Goal: Check status: Check status

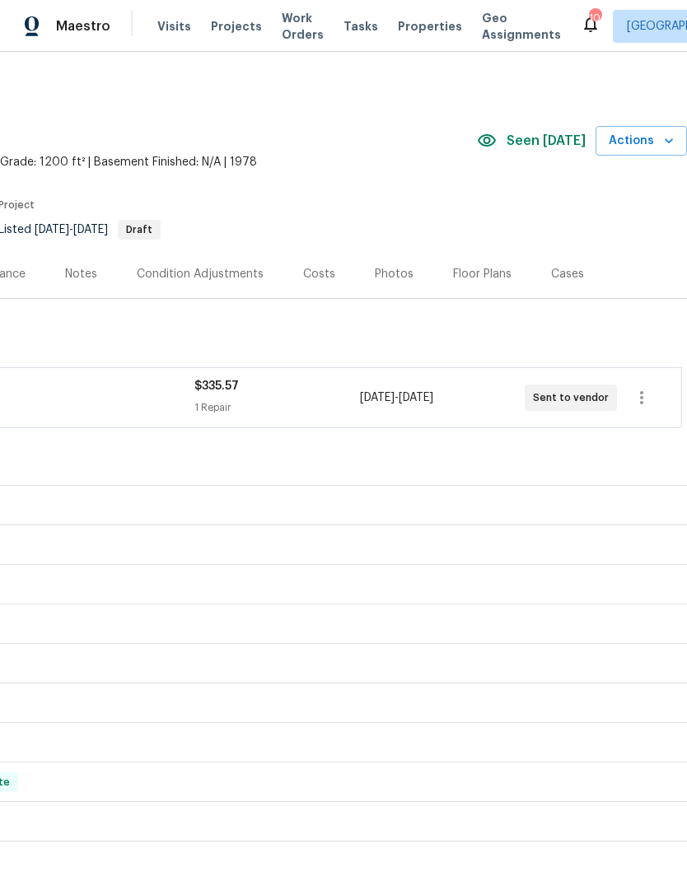
scroll to position [0, 244]
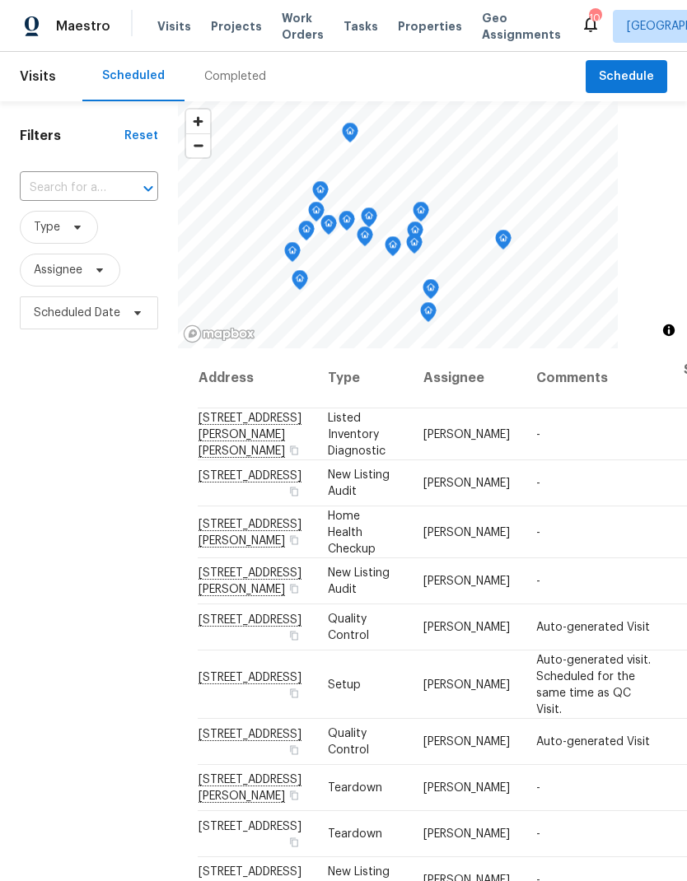
click at [227, 76] on div "Completed" at bounding box center [235, 76] width 62 height 16
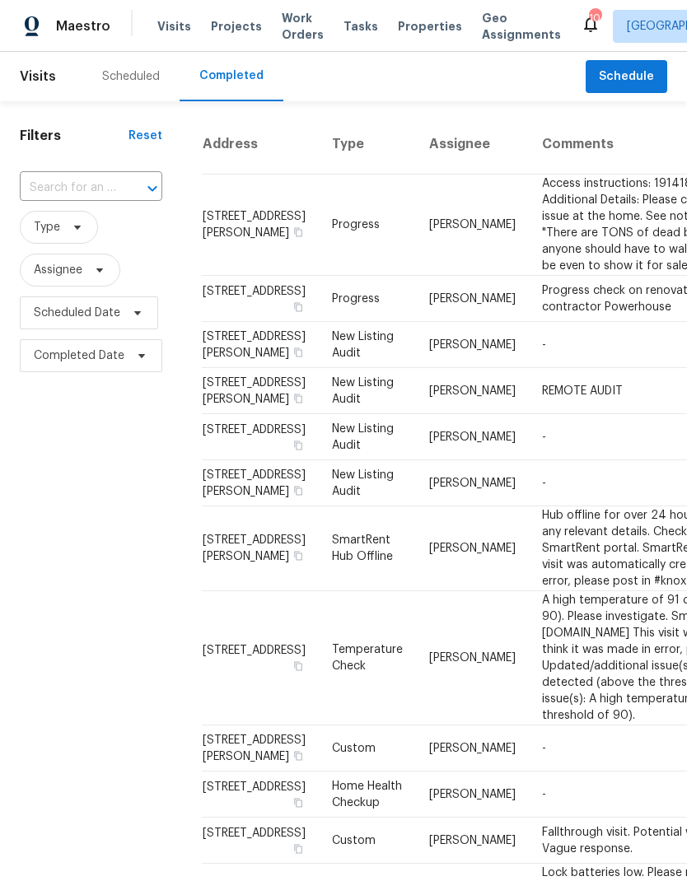
click at [97, 184] on input "text" at bounding box center [68, 188] width 96 height 26
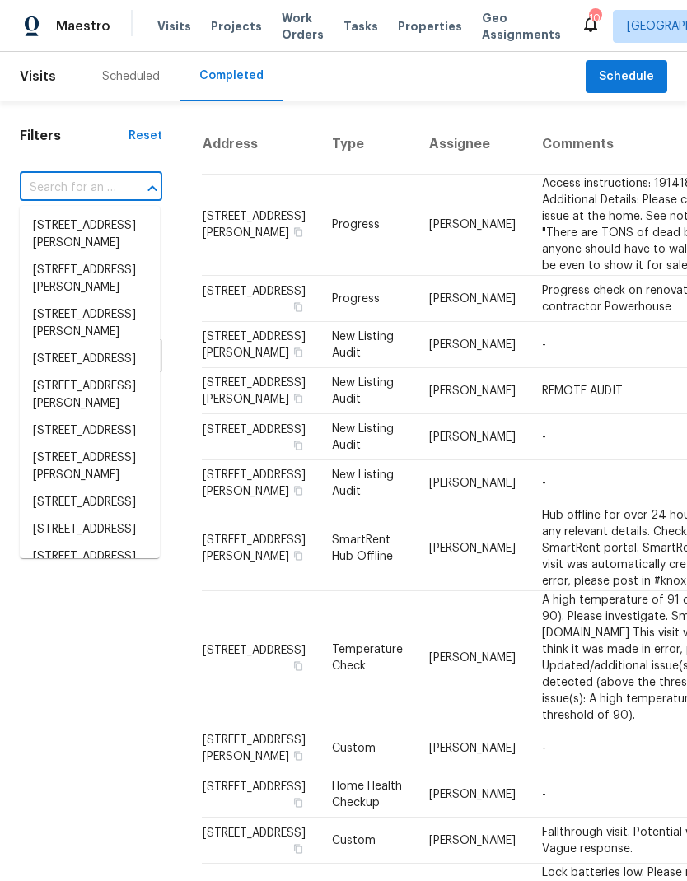
click at [97, 184] on input "text" at bounding box center [68, 188] width 96 height 26
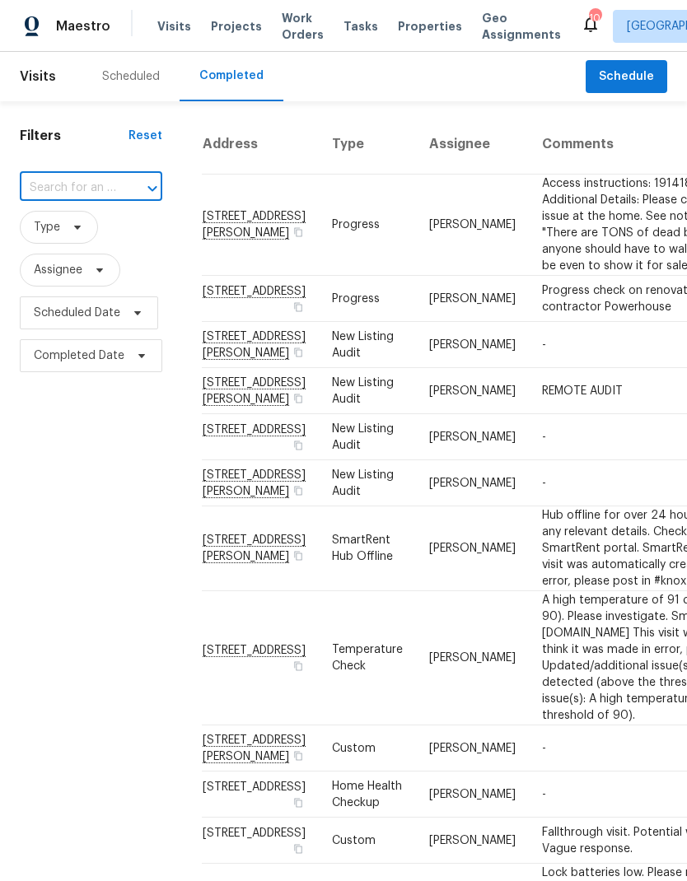
click at [74, 193] on input "text" at bounding box center [68, 188] width 96 height 26
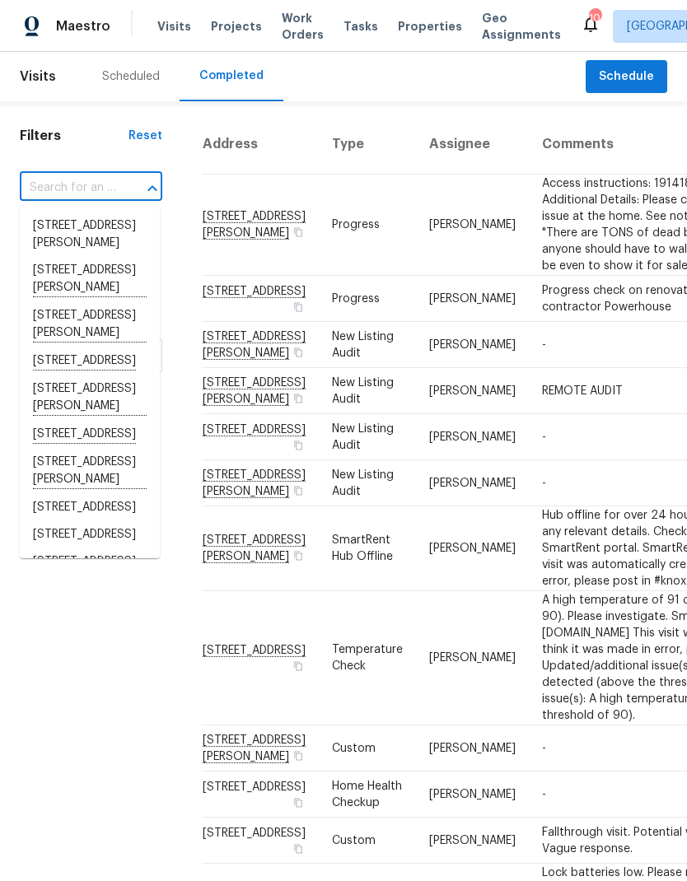
paste input "Ceiling leak"
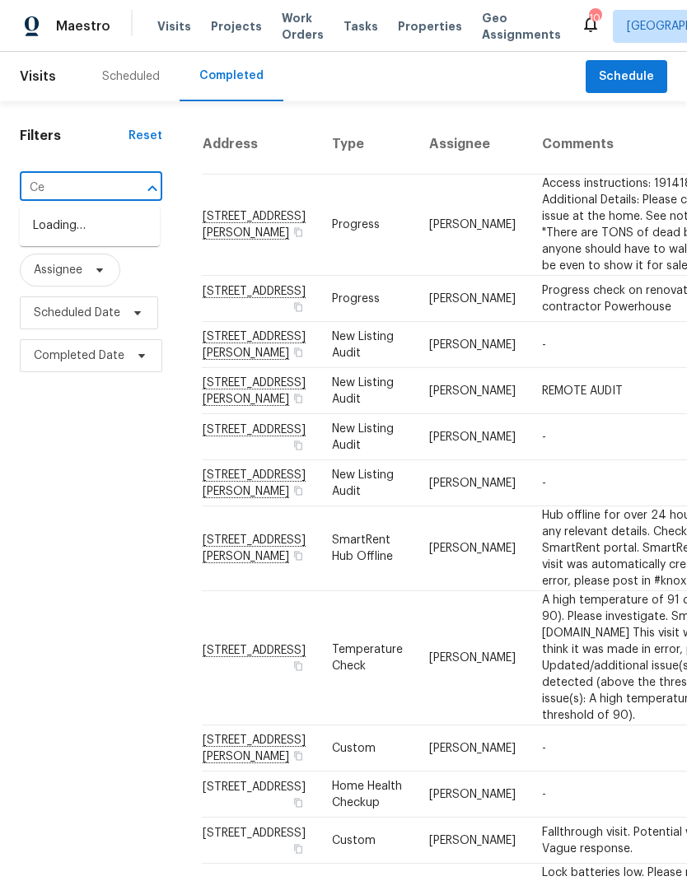
type input "C"
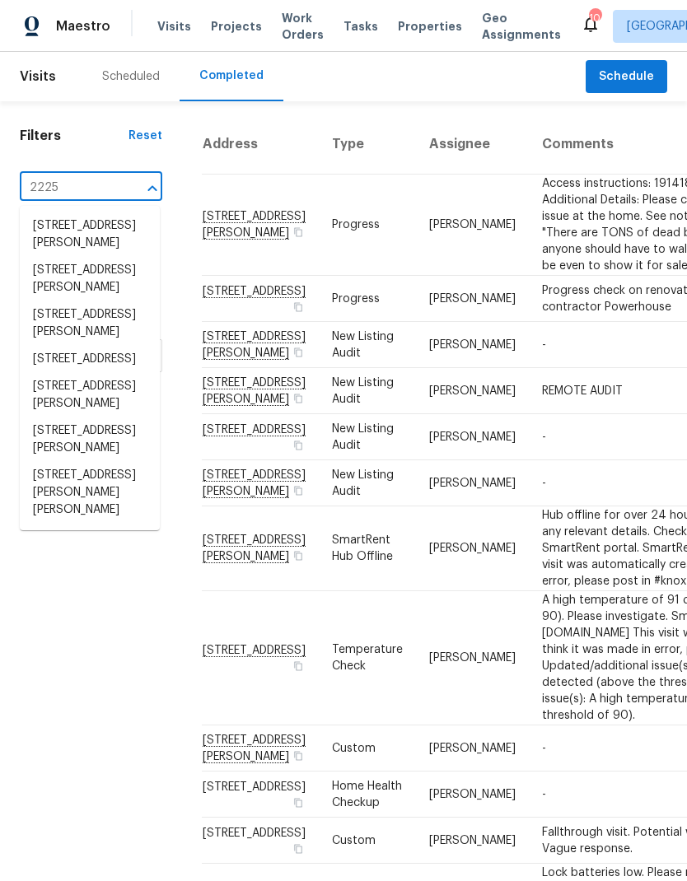
type input "2225 d"
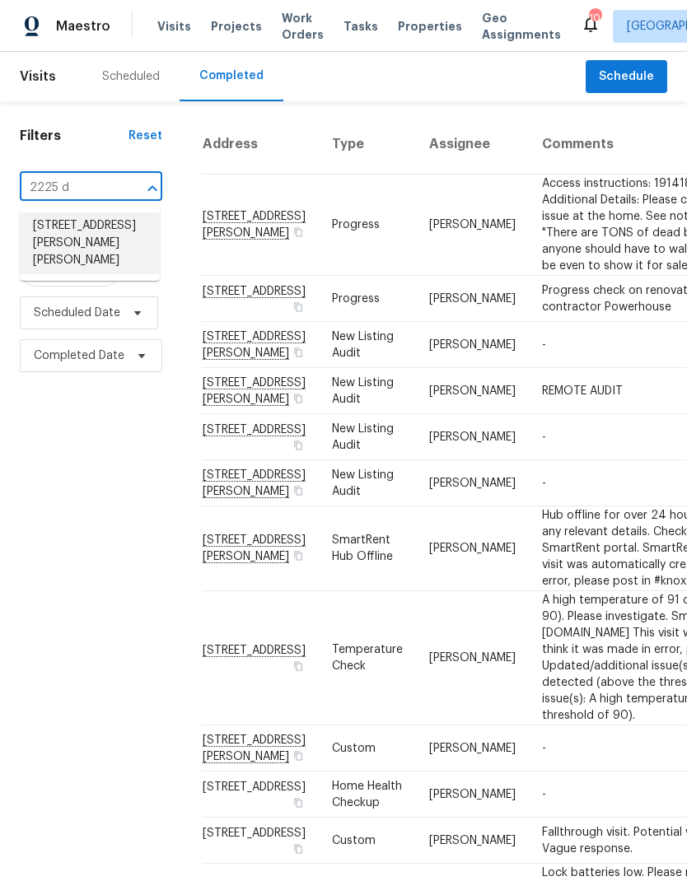
click at [107, 235] on li "[STREET_ADDRESS][PERSON_NAME][PERSON_NAME]" at bounding box center [90, 243] width 140 height 62
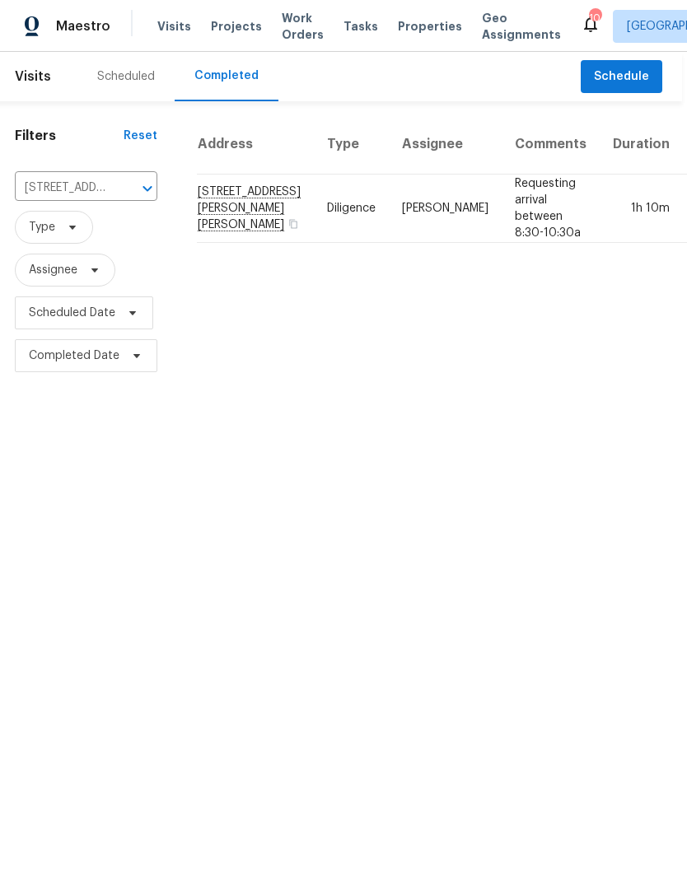
scroll to position [0, 4]
click at [220, 211] on td "[STREET_ADDRESS][PERSON_NAME][PERSON_NAME]" at bounding box center [256, 209] width 117 height 68
